Goal: Information Seeking & Learning: Understand process/instructions

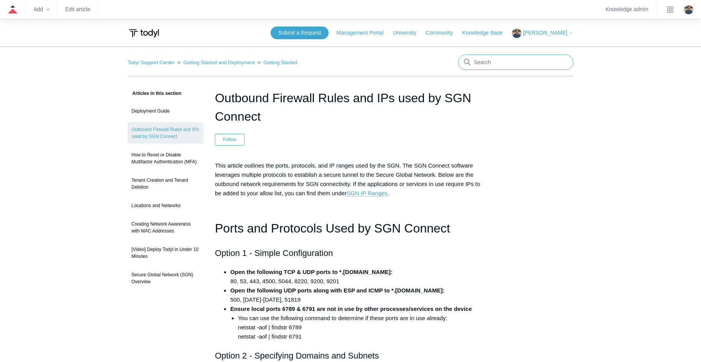
click at [491, 61] on input "Search" at bounding box center [515, 62] width 115 height 15
type input "threalt"
drag, startPoint x: 0, startPoint y: 0, endPoint x: 491, endPoint y: 61, distance: 494.4
click at [491, 61] on input "Search" at bounding box center [515, 62] width 115 height 15
type input "threatlocker"
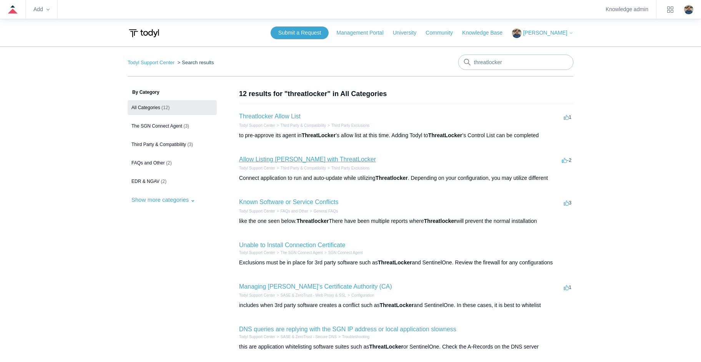
click at [286, 160] on link "Allow Listing [PERSON_NAME] with ThreatLocker" at bounding box center [307, 159] width 137 height 7
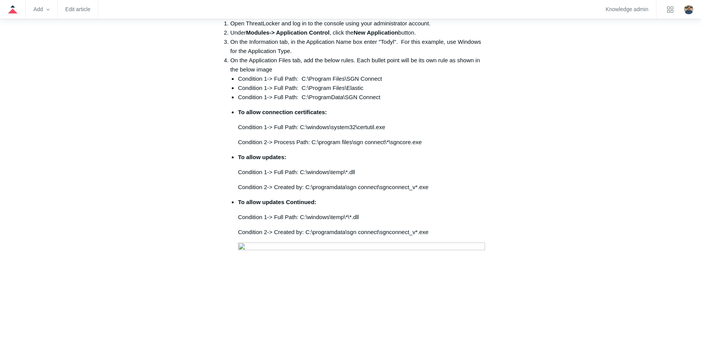
scroll to position [230, 0]
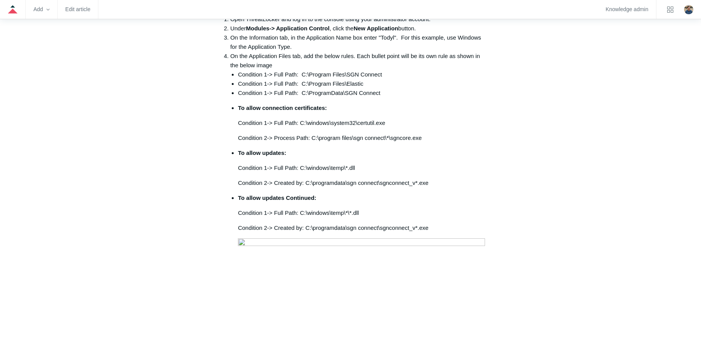
click at [239, 149] on strong "To allow updates:" at bounding box center [262, 152] width 48 height 7
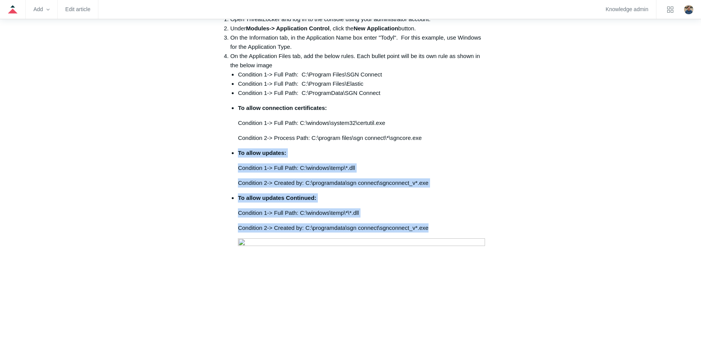
drag, startPoint x: 447, startPoint y: 206, endPoint x: 238, endPoint y: 139, distance: 219.3
click at [238, 139] on ul "Condition 1-> Full Path: C:\Program Files\SGN Connect Condition 1-> Full Path: …" at bounding box center [358, 256] width 256 height 373
copy ul "To allow updates: Condition 1-> Full Path: C:\windows\temp\*.dll Condition 2-> …"
